Goal: Task Accomplishment & Management: Manage account settings

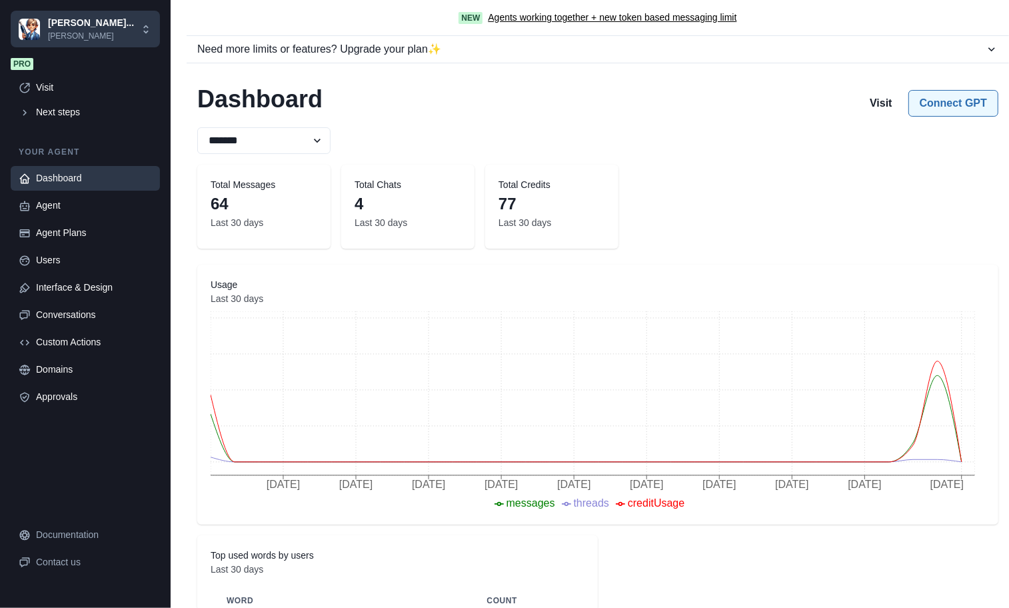
click at [947, 107] on button "Connect GPT" at bounding box center [953, 103] width 90 height 27
click at [63, 39] on p "francois" at bounding box center [91, 36] width 86 height 12
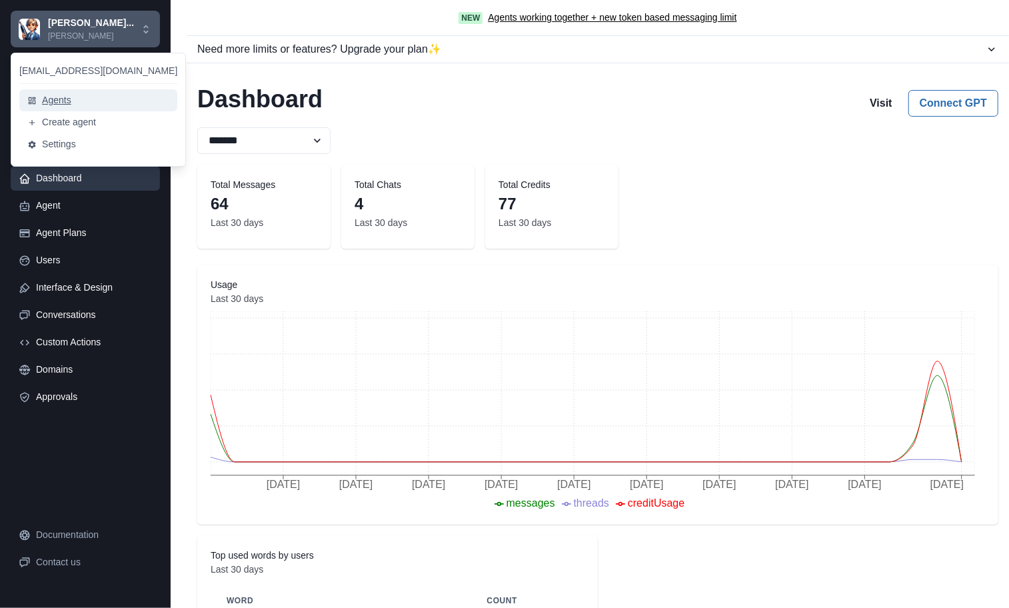
click at [54, 93] on button "Agents" at bounding box center [98, 100] width 158 height 22
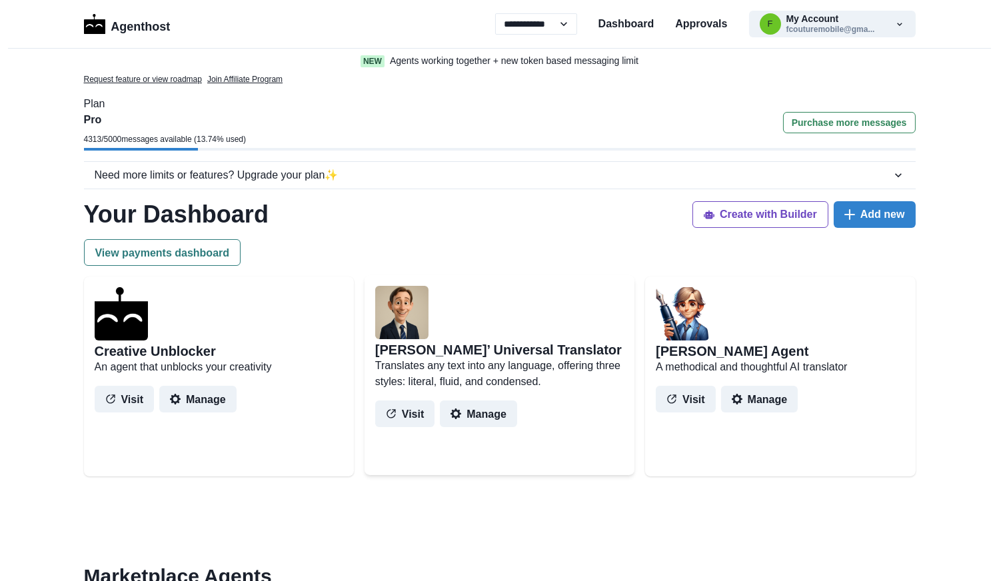
click at [502, 366] on p "Translates any text into any language, offering three styles: literal, fluid, a…" at bounding box center [499, 374] width 248 height 32
click at [468, 416] on button "Manage" at bounding box center [478, 413] width 77 height 27
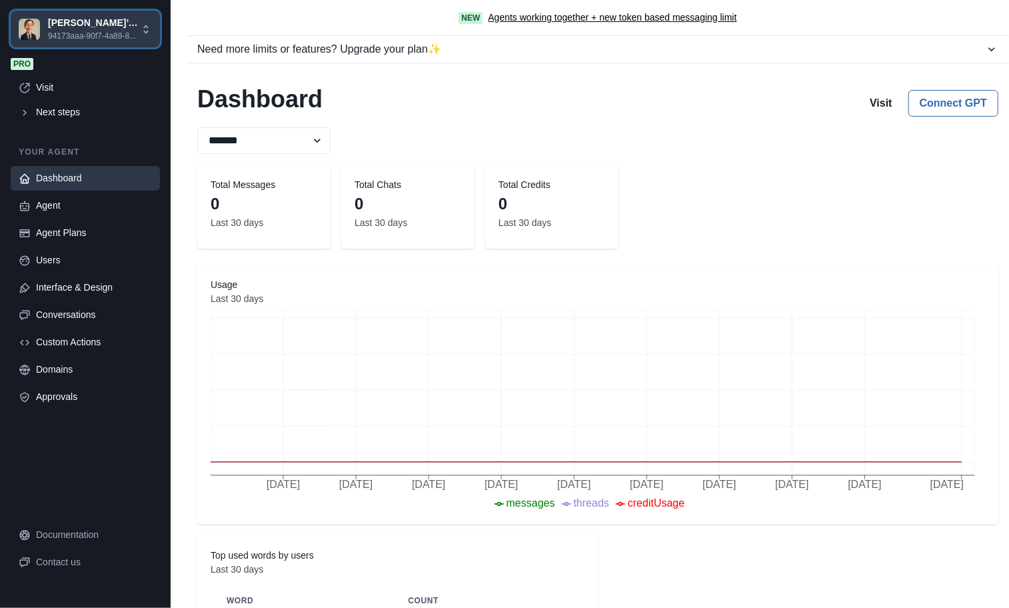
click at [133, 20] on p "[PERSON_NAME]’ Un..." at bounding box center [94, 23] width 92 height 14
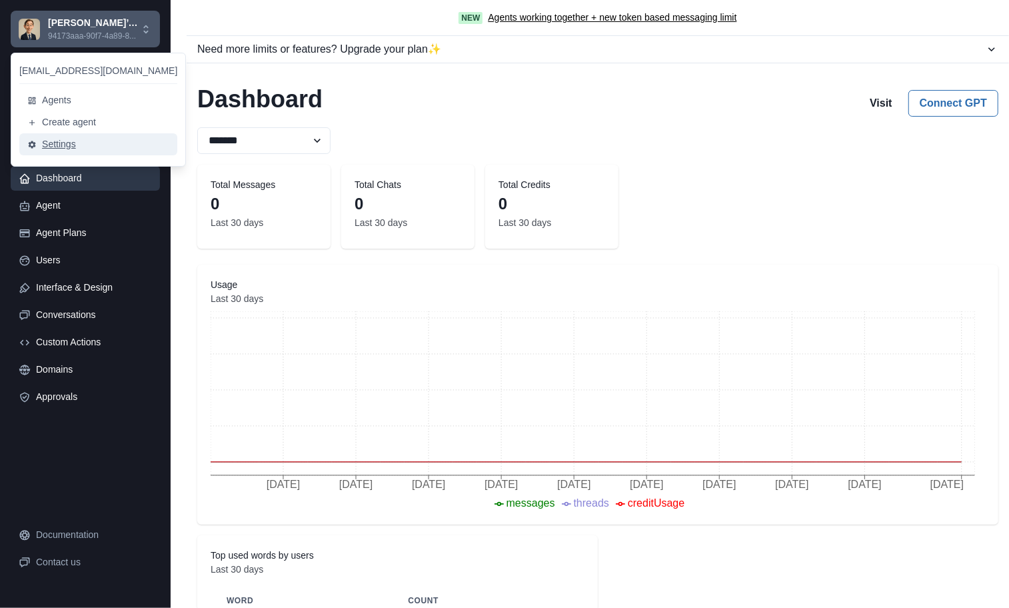
click at [62, 135] on button "Settings" at bounding box center [98, 144] width 158 height 22
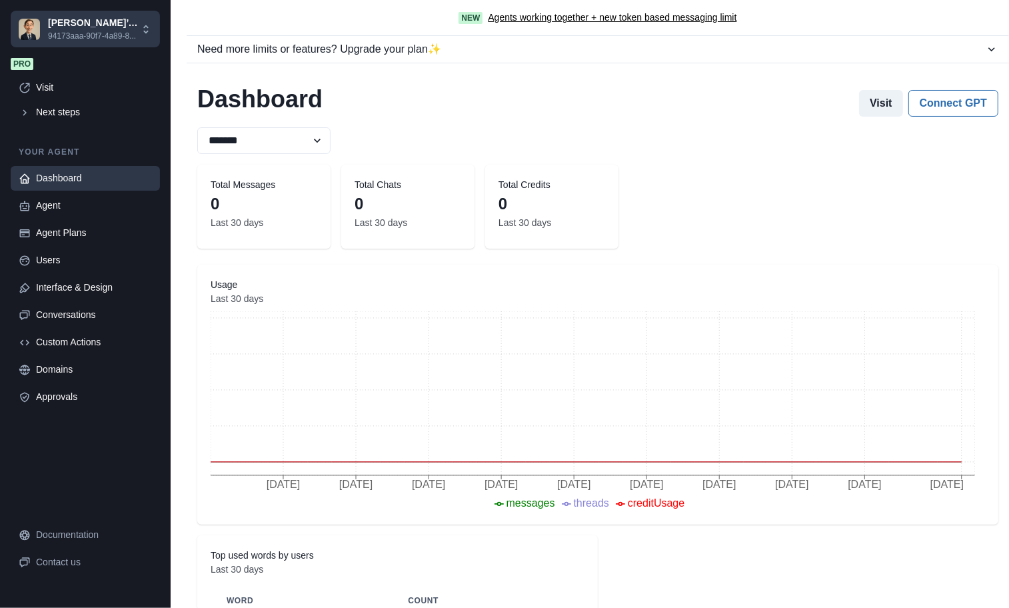
click at [873, 101] on button "Visit" at bounding box center [881, 103] width 44 height 27
